Goal: Task Accomplishment & Management: Use online tool/utility

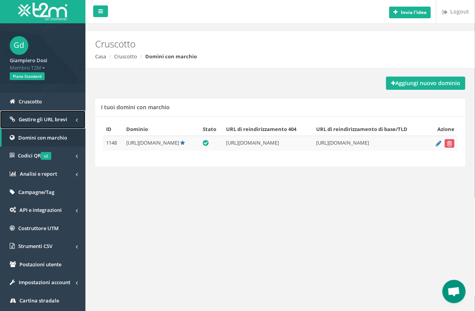
click at [53, 121] on span "Gestire gli URL brevi" at bounding box center [43, 119] width 49 height 7
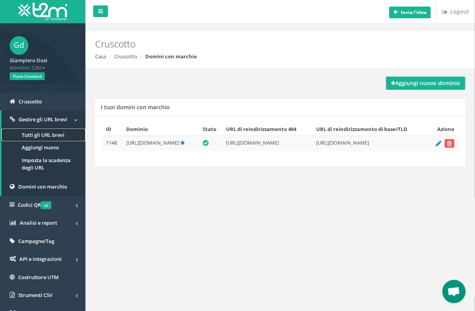
click at [47, 137] on link "Tutti gli URL brevi" at bounding box center [44, 135] width 84 height 13
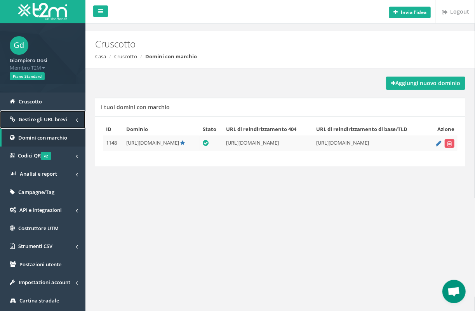
click at [33, 120] on span "Gestire gli URL brevi" at bounding box center [43, 119] width 49 height 7
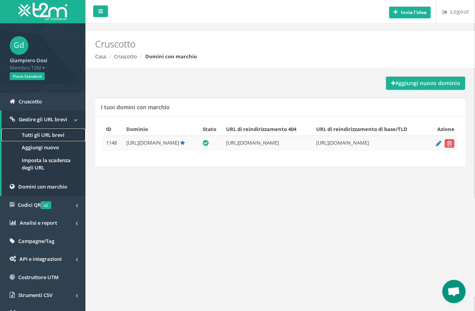
click at [48, 136] on link "Tutti gli URL brevi" at bounding box center [44, 135] width 84 height 13
